Goal: Transaction & Acquisition: Purchase product/service

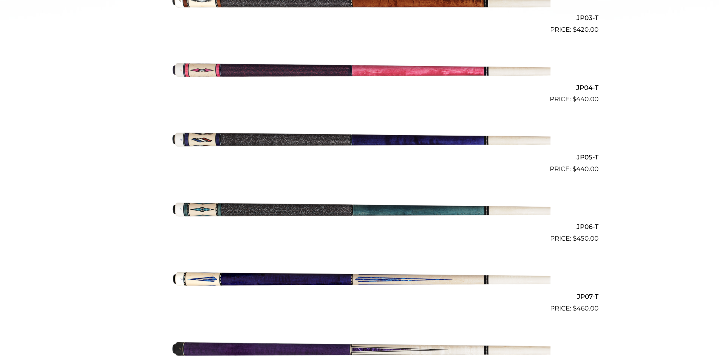
scroll to position [415, 0]
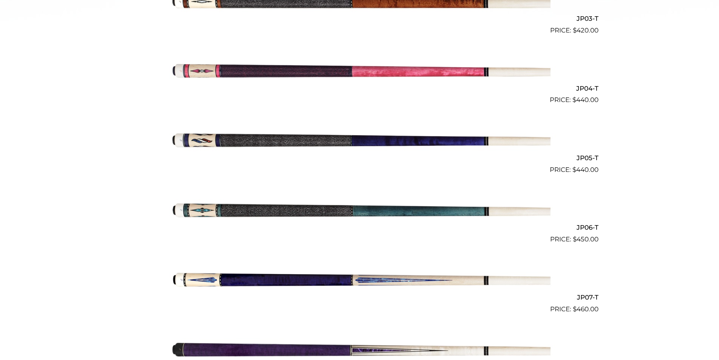
click at [283, 214] on img at bounding box center [360, 209] width 382 height 63
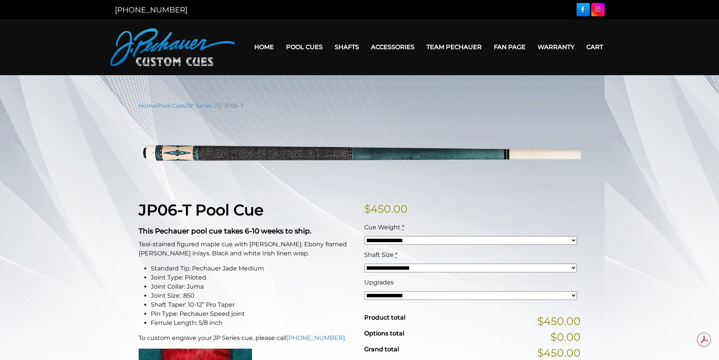
click at [480, 243] on select "**********" at bounding box center [470, 240] width 213 height 9
click at [150, 202] on h1 "JP06-T Pool Cue" at bounding box center [247, 210] width 217 height 18
click at [263, 210] on h1 "JP06-T Pool Cue" at bounding box center [247, 210] width 217 height 18
click at [161, 212] on strong "JP06-T Pool Cue" at bounding box center [201, 210] width 125 height 19
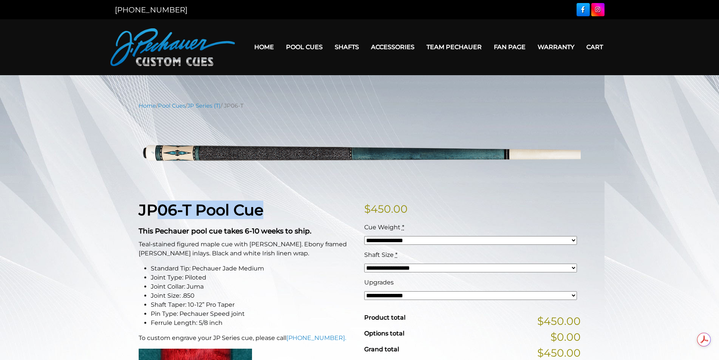
click at [281, 206] on h1 "JP06-T Pool Cue" at bounding box center [247, 210] width 217 height 18
drag, startPoint x: 263, startPoint y: 211, endPoint x: 134, endPoint y: 216, distance: 129.3
